Goal: Transaction & Acquisition: Purchase product/service

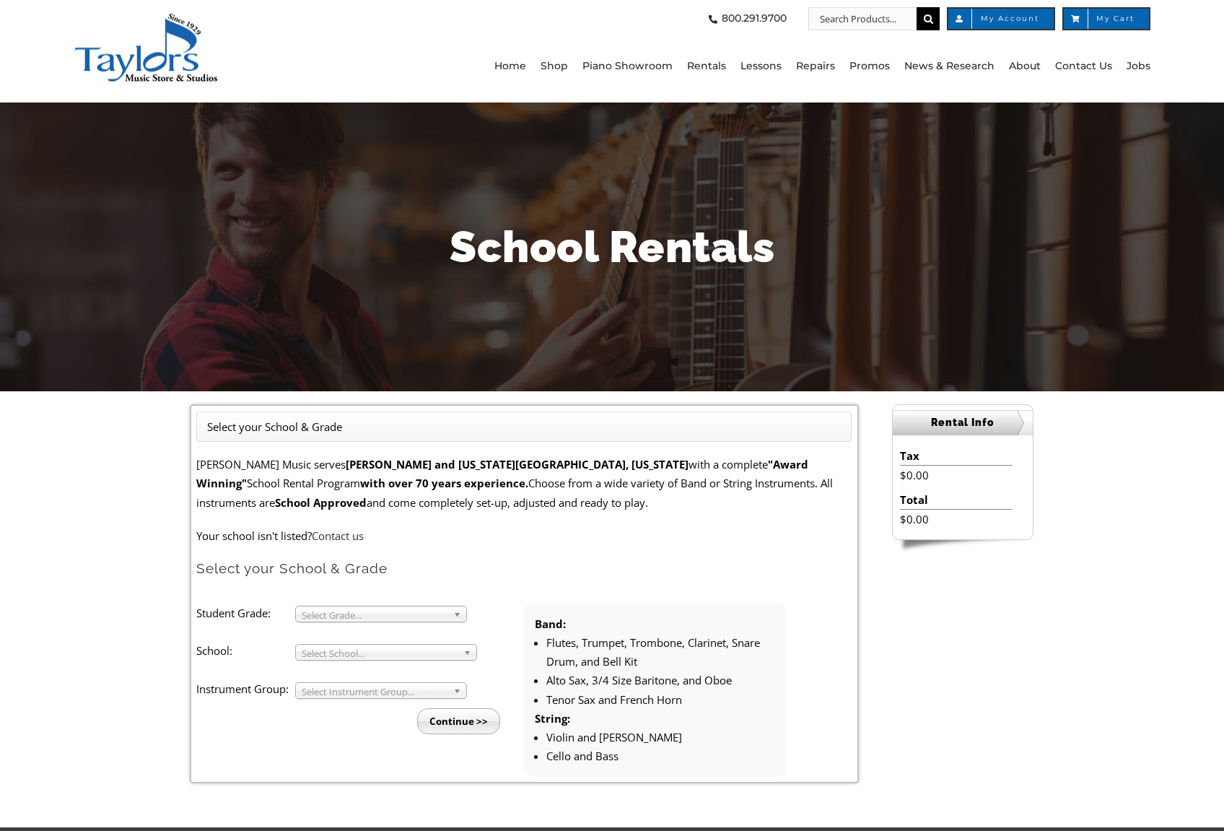
click at [401, 611] on span "Select Grade..." at bounding box center [375, 614] width 146 height 17
click at [341, 705] on li "7" at bounding box center [386, 703] width 156 height 18
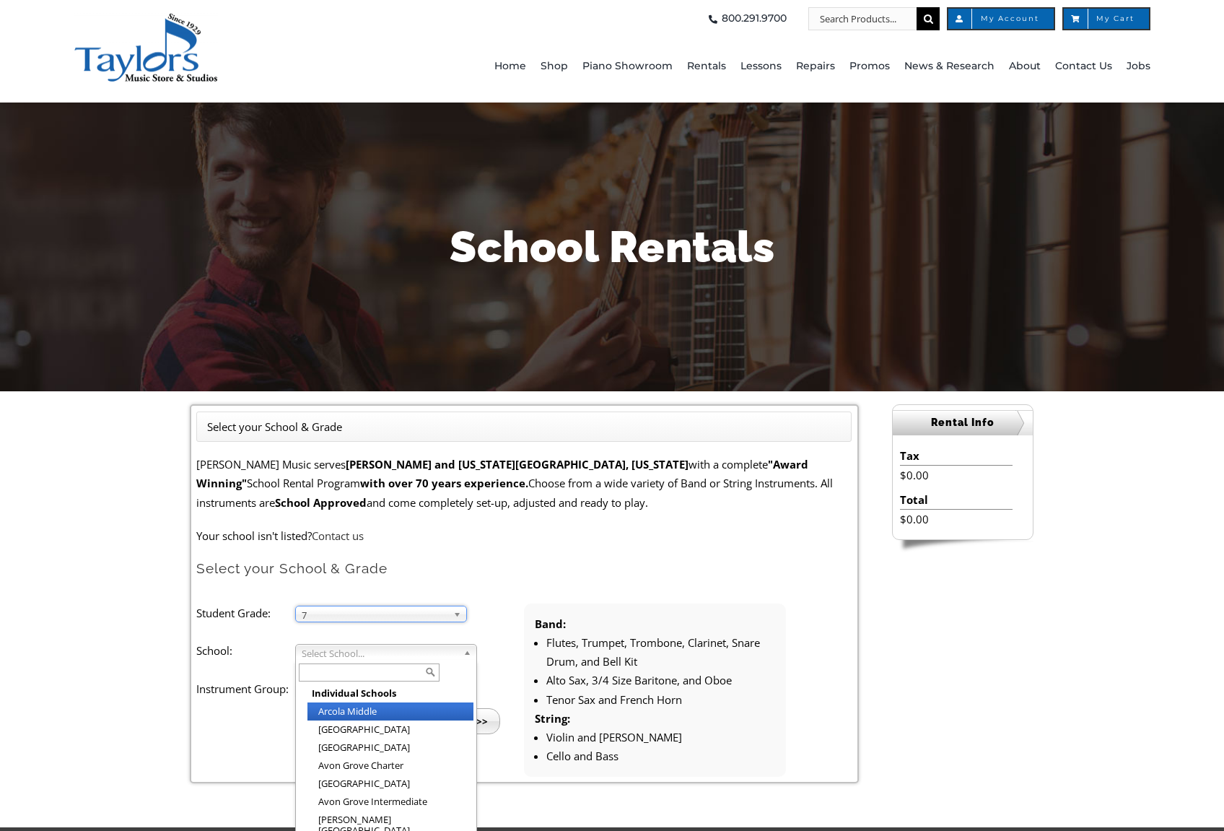
click at [345, 650] on span "Select School..." at bounding box center [380, 653] width 156 height 17
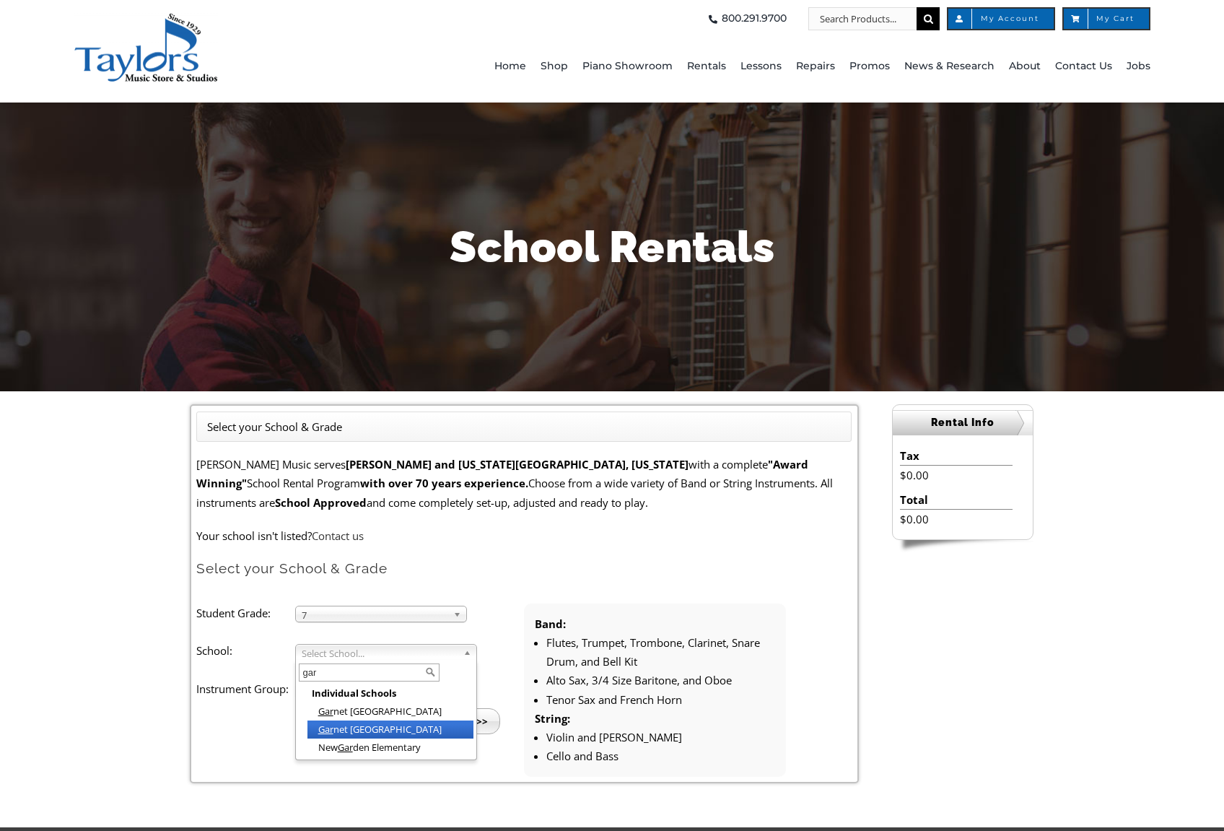
type input "gar"
click at [391, 729] on li "Gar net [GEOGRAPHIC_DATA]" at bounding box center [391, 729] width 166 height 18
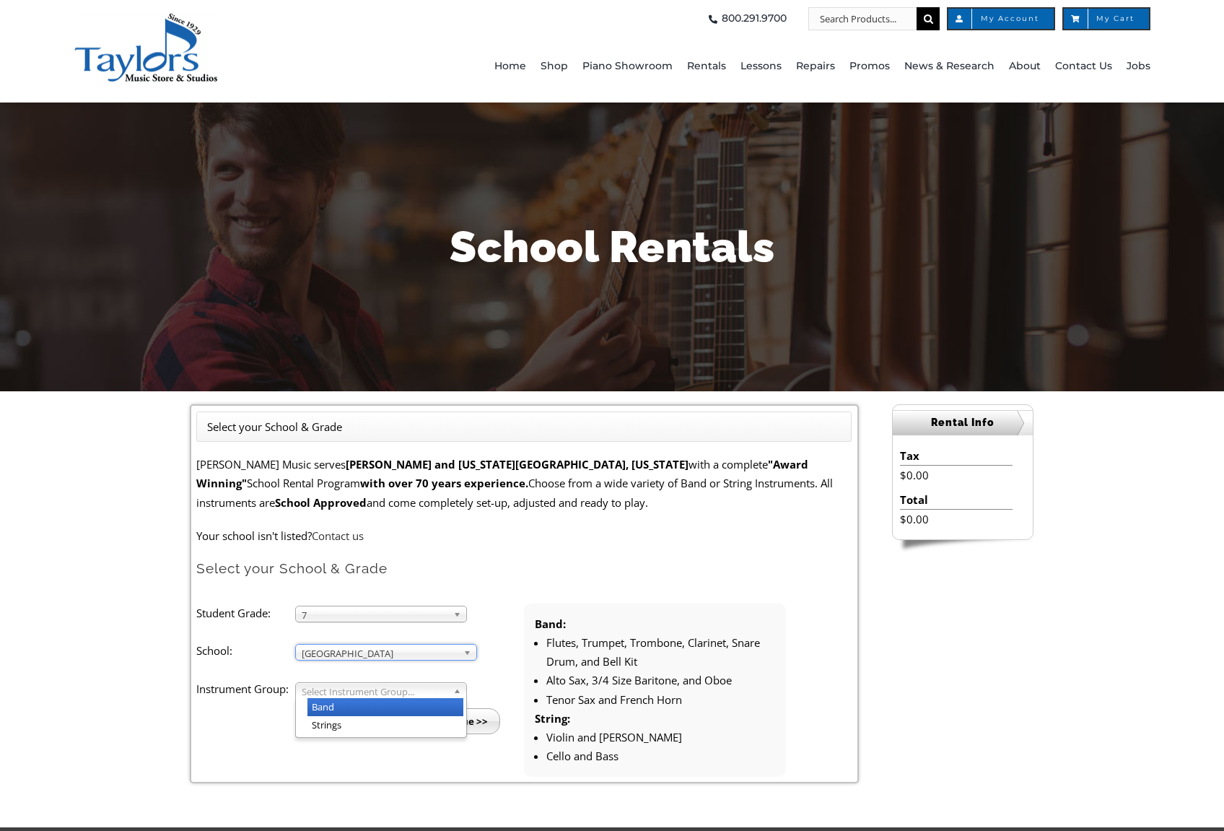
click at [373, 689] on span "Select Instrument Group..." at bounding box center [375, 691] width 146 height 17
click at [354, 703] on li "Band" at bounding box center [386, 707] width 156 height 18
click at [482, 715] on input "Continue >>" at bounding box center [458, 721] width 83 height 26
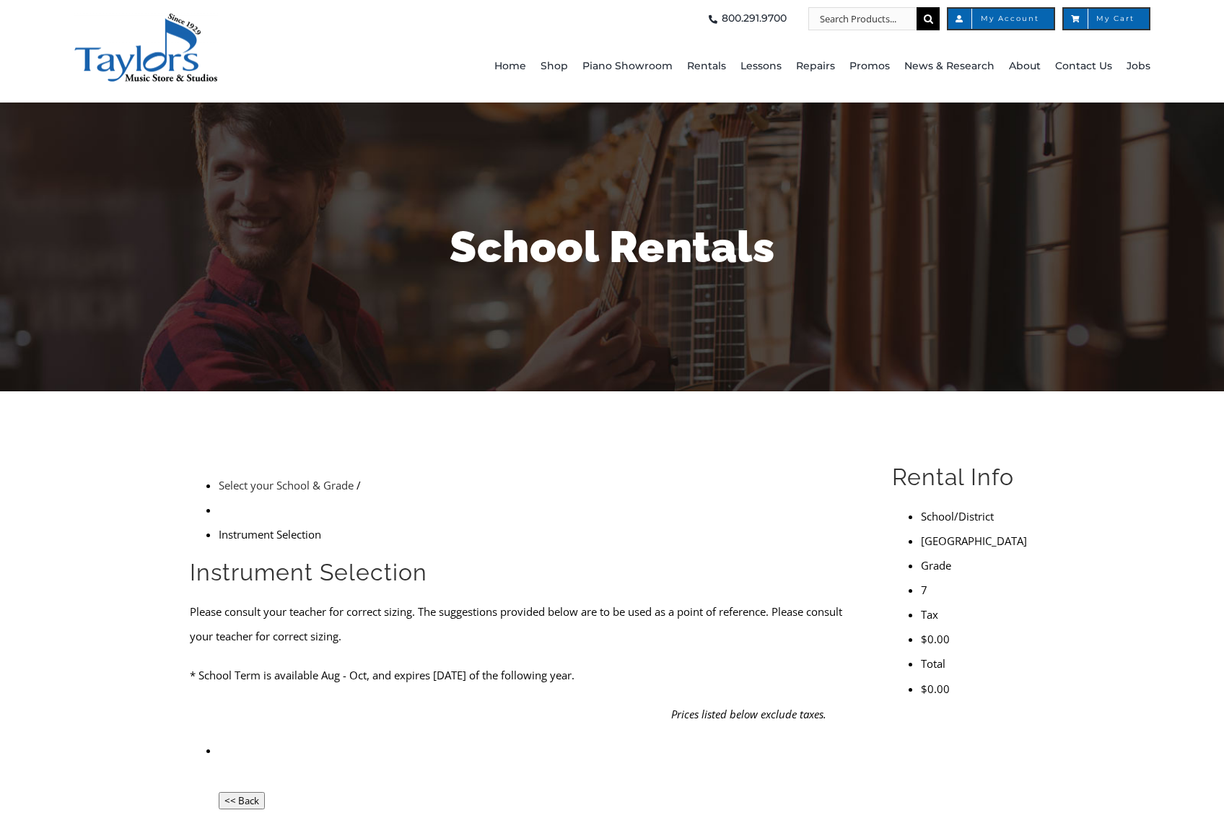
click at [690, 707] on em "Prices listed below exclude taxes." at bounding box center [748, 714] width 155 height 14
drag, startPoint x: 284, startPoint y: 544, endPoint x: 534, endPoint y: 537, distance: 249.9
click at [534, 663] on p "* School Term is available Aug - Oct, and expires June 15 of the following year." at bounding box center [524, 675] width 669 height 25
click at [527, 559] on form "Instrument Selection Please consult your teacher for correct sizing. The sugges…" at bounding box center [524, 683] width 669 height 253
drag, startPoint x: 279, startPoint y: 504, endPoint x: 463, endPoint y: 544, distance: 188.5
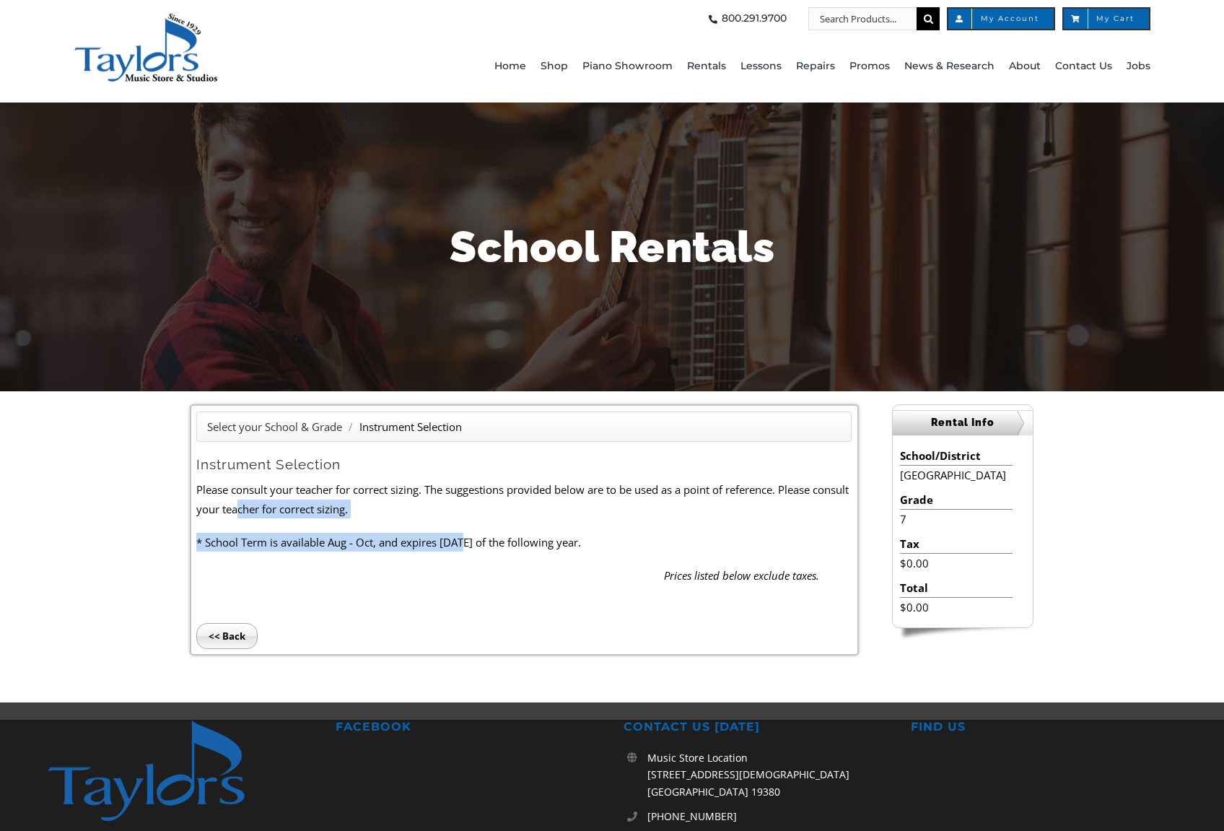
click at [463, 544] on form "Instrument Selection Please consult your teacher for correct sizing. The sugges…" at bounding box center [523, 520] width 655 height 129
click at [510, 541] on p "* School Term is available Aug - Oct, and expires June 15 of the following year." at bounding box center [523, 542] width 655 height 19
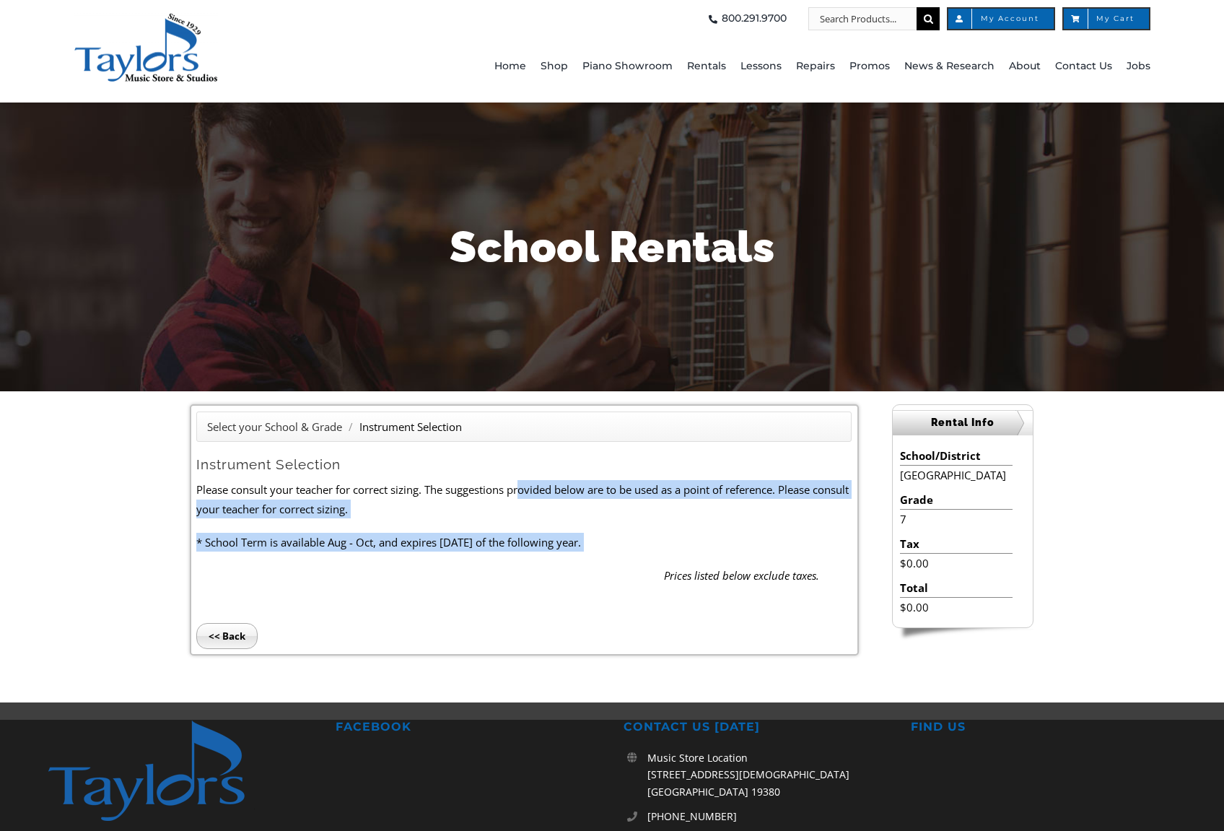
drag, startPoint x: 523, startPoint y: 483, endPoint x: 576, endPoint y: 580, distance: 110.8
click at [576, 580] on form "Instrument Selection Please consult your teacher for correct sizing. The sugges…" at bounding box center [523, 520] width 655 height 129
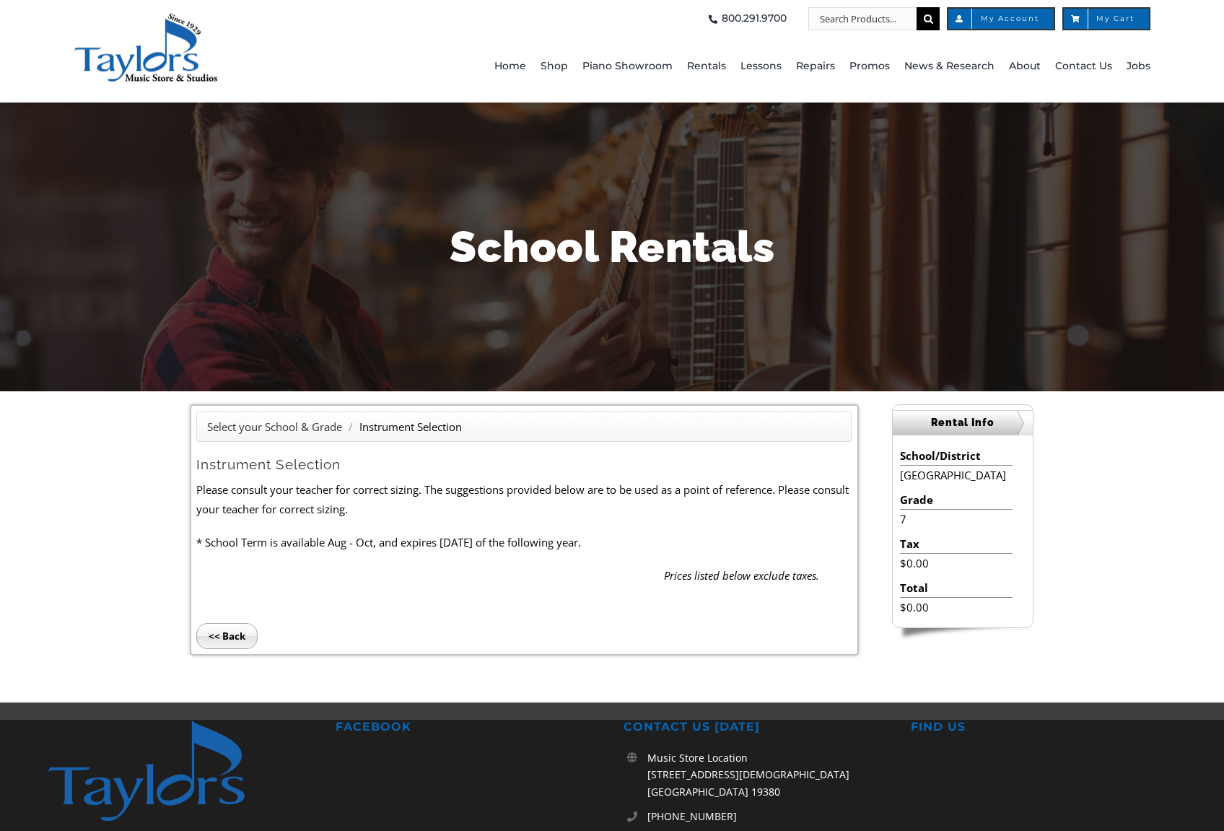
click at [578, 585] on li "<< Back" at bounding box center [523, 617] width 655 height 64
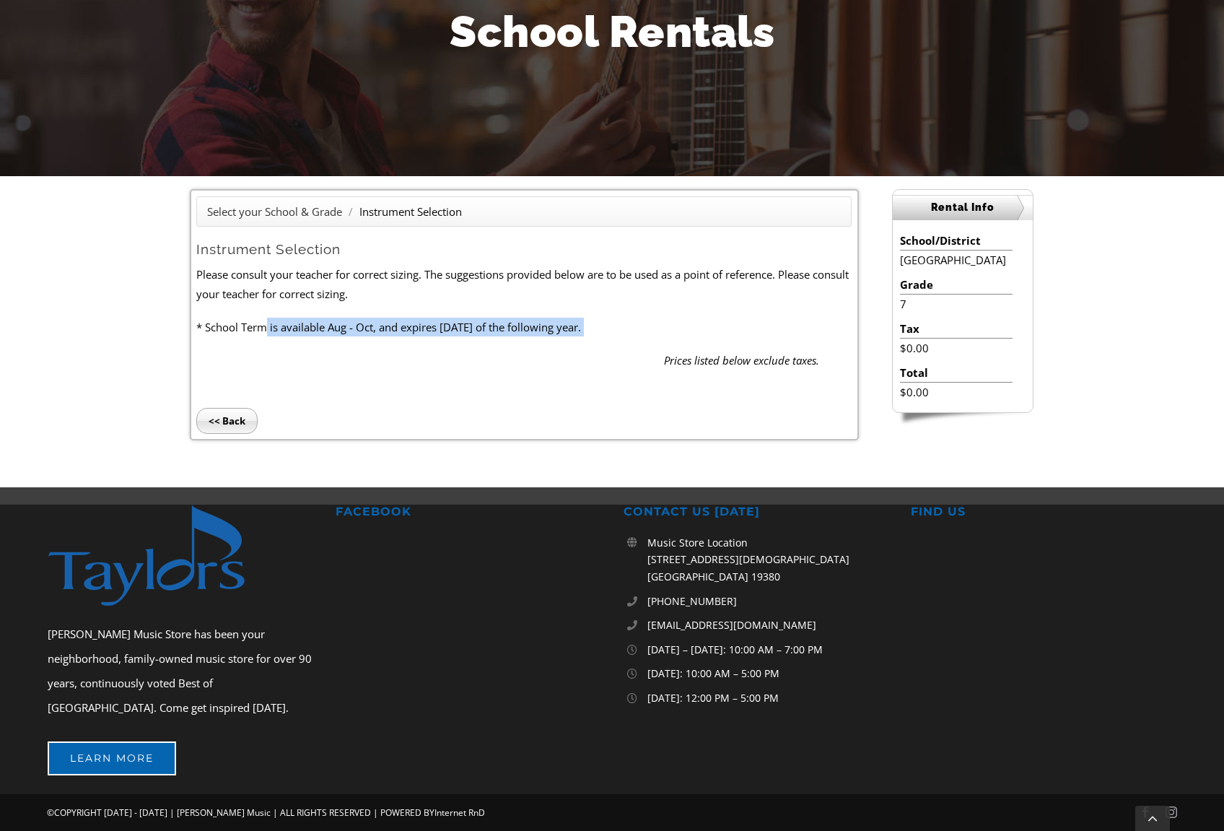
drag, startPoint x: 269, startPoint y: 312, endPoint x: 526, endPoint y: 344, distance: 259.0
click at [526, 344] on form "Instrument Selection Please consult your teacher for correct sizing. The sugges…" at bounding box center [523, 304] width 655 height 129
click at [562, 383] on li "<< Back" at bounding box center [523, 402] width 655 height 64
click at [667, 396] on li "<< Back" at bounding box center [523, 402] width 655 height 64
